Goal: Find specific page/section: Find specific page/section

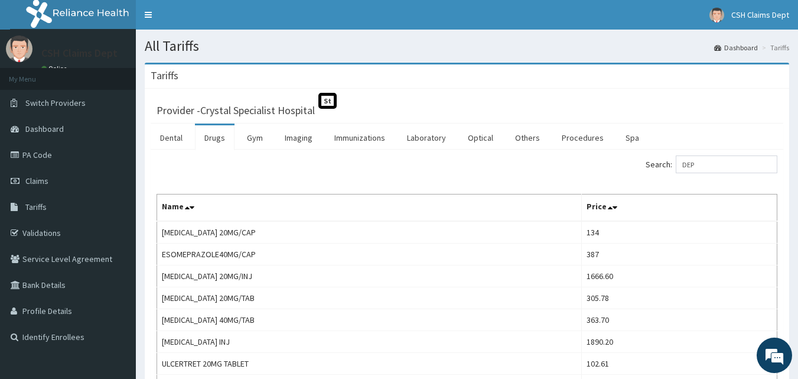
type input "DEPO"
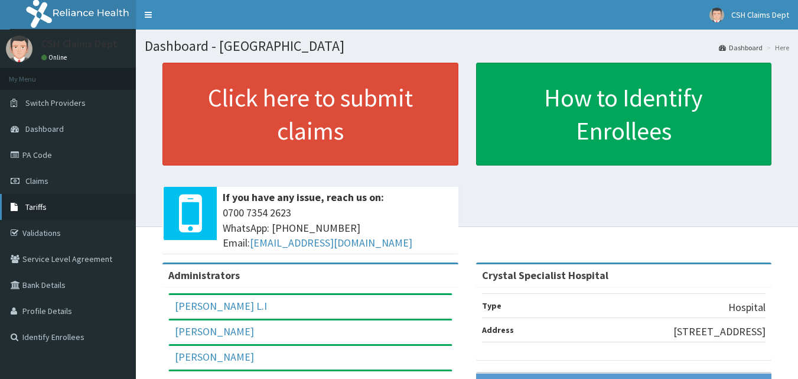
click at [24, 209] on link "Tariffs" at bounding box center [68, 207] width 136 height 26
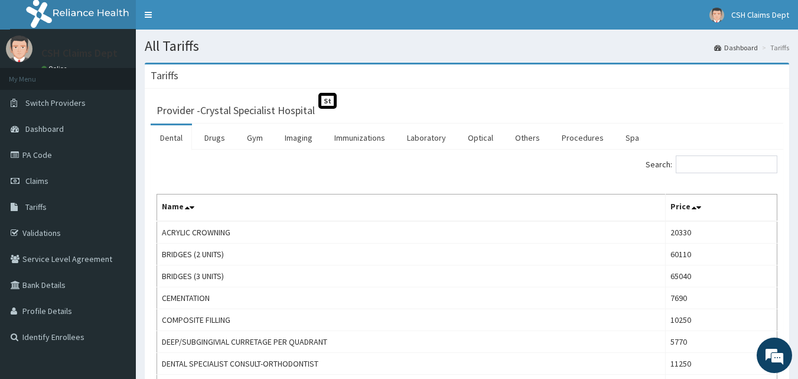
click at [214, 135] on link "Drugs" at bounding box center [215, 137] width 40 height 25
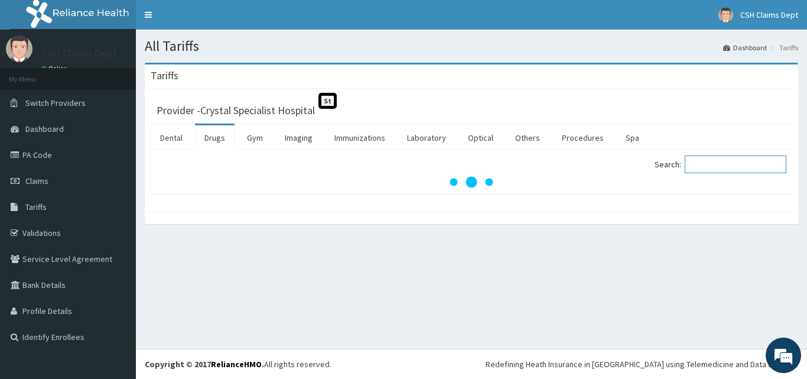
click at [736, 165] on input "Search:" at bounding box center [736, 164] width 102 height 18
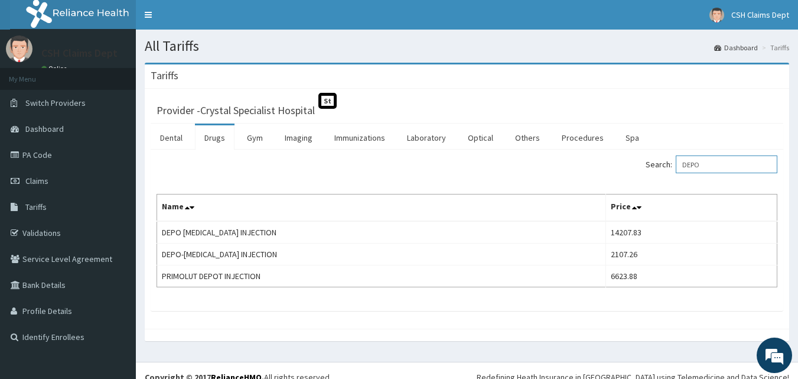
type input "DEPO"
click at [36, 163] on link "PA Code" at bounding box center [68, 155] width 136 height 26
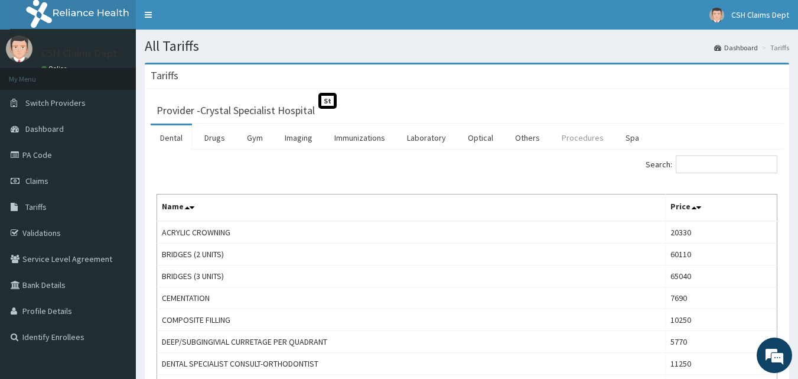
click at [576, 141] on link "Procedures" at bounding box center [583, 137] width 61 height 25
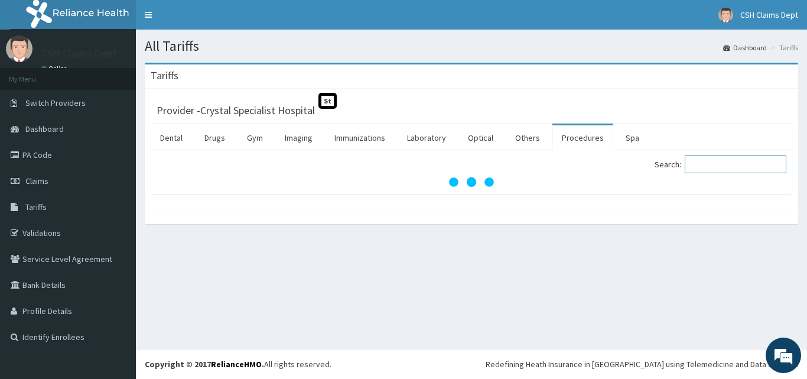
click at [735, 161] on input "Search:" at bounding box center [736, 164] width 102 height 18
type input "E"
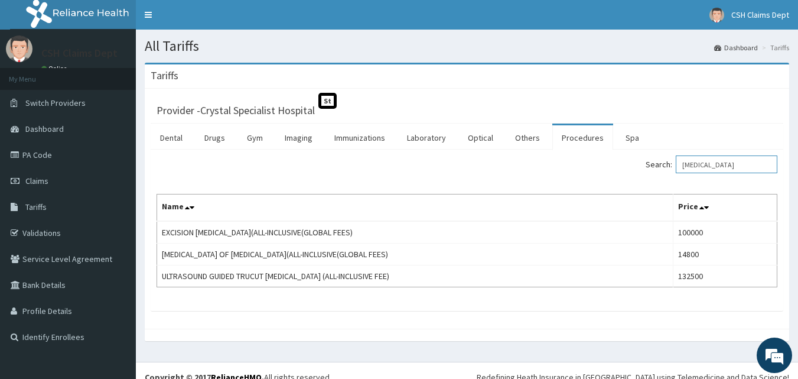
click at [728, 161] on input "[MEDICAL_DATA]" at bounding box center [727, 164] width 102 height 18
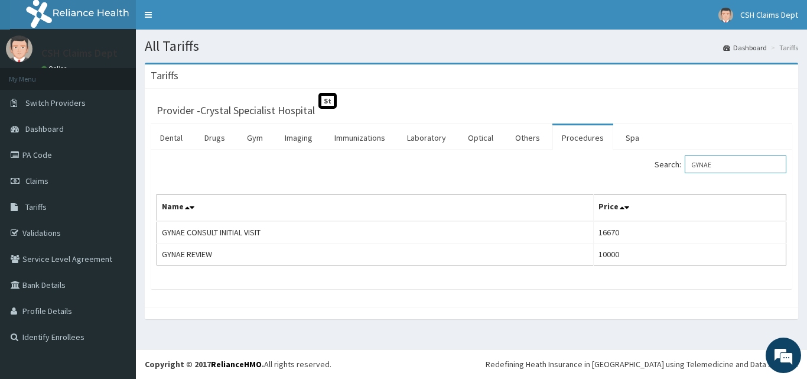
type input "GYNAE"
click at [59, 157] on link "PA Code" at bounding box center [68, 155] width 136 height 26
